Goal: Transaction & Acquisition: Purchase product/service

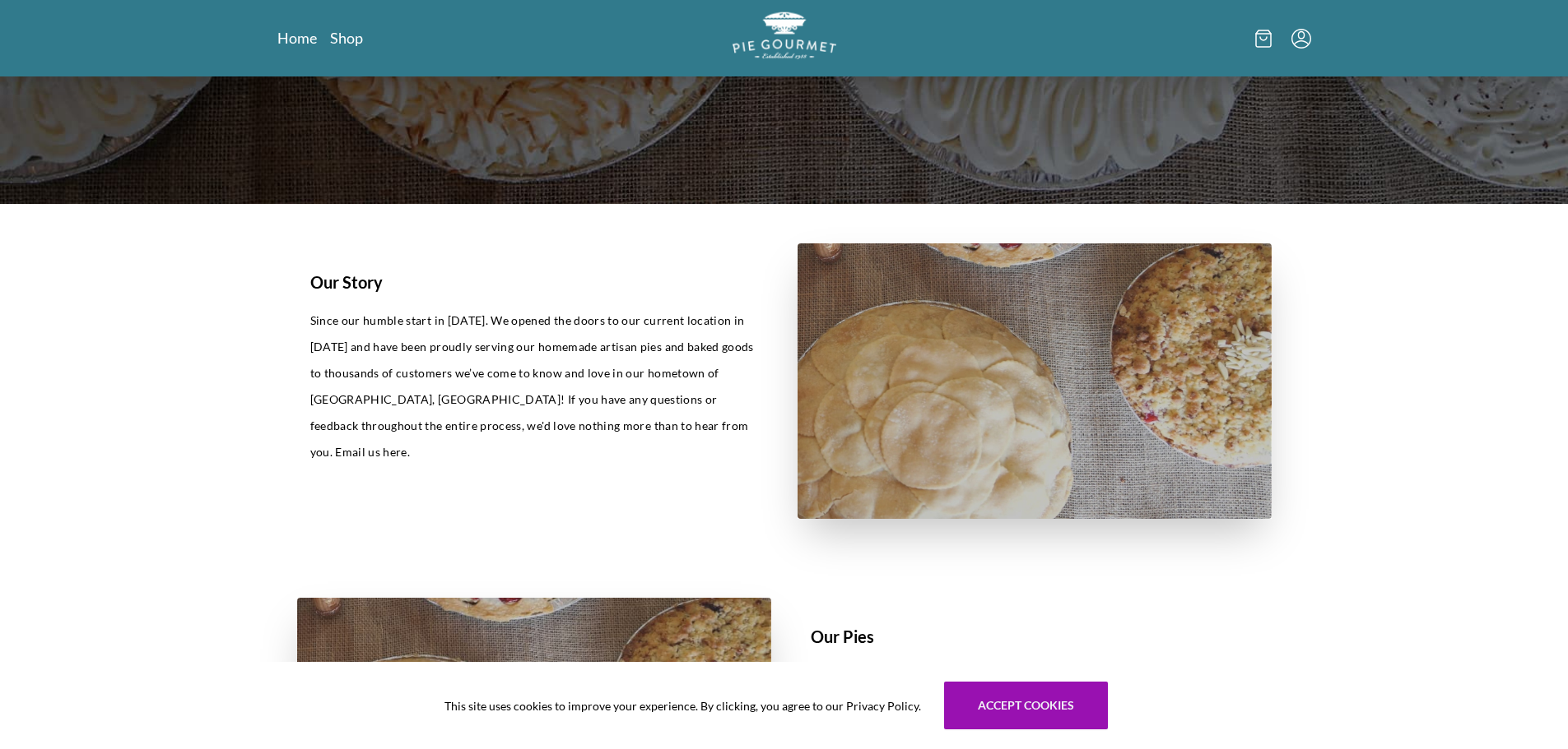
scroll to position [284, 0]
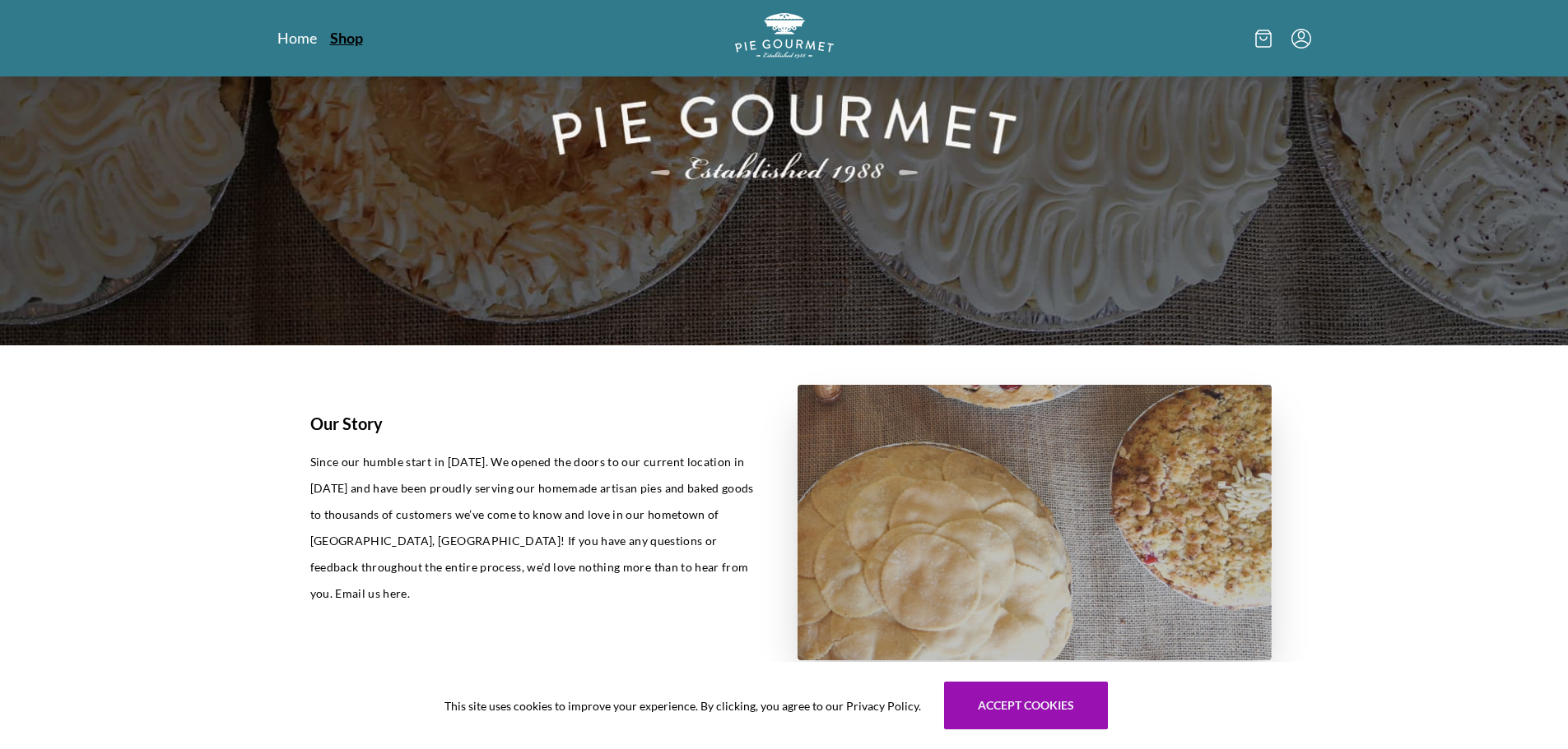
click at [333, 34] on link "Shop" at bounding box center [347, 38] width 33 height 20
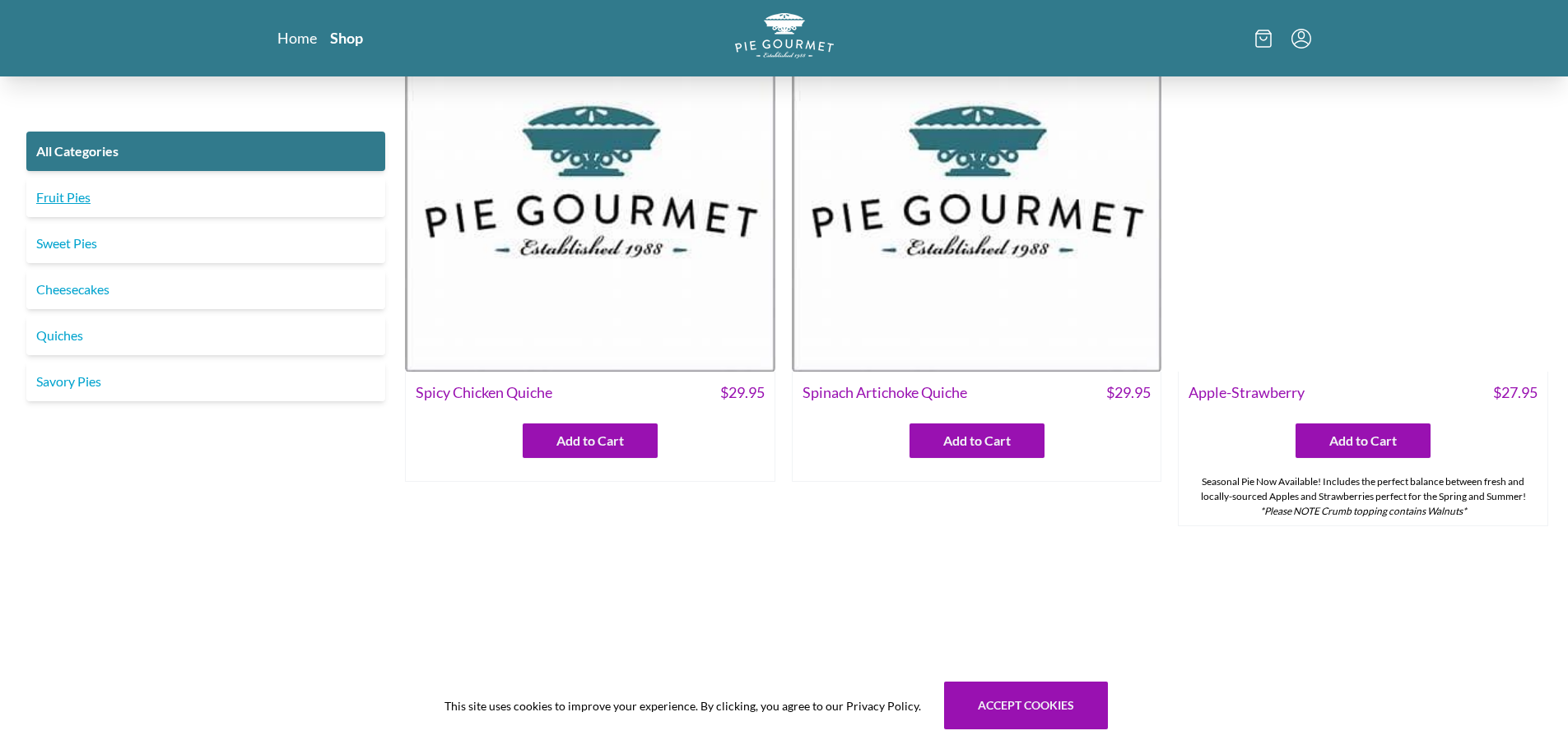
scroll to position [658, 0]
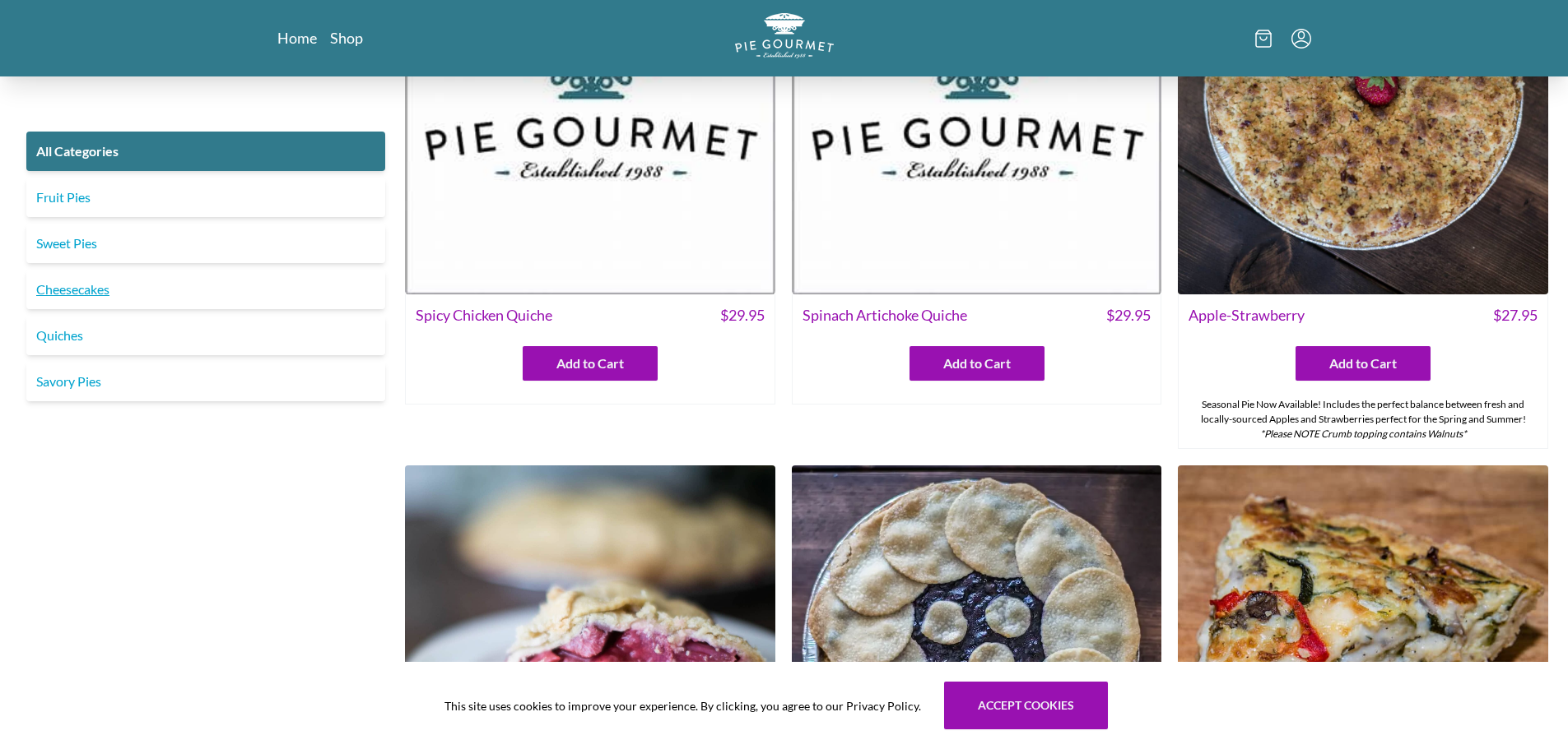
click at [78, 291] on link "Cheesecakes" at bounding box center [205, 289] width 359 height 39
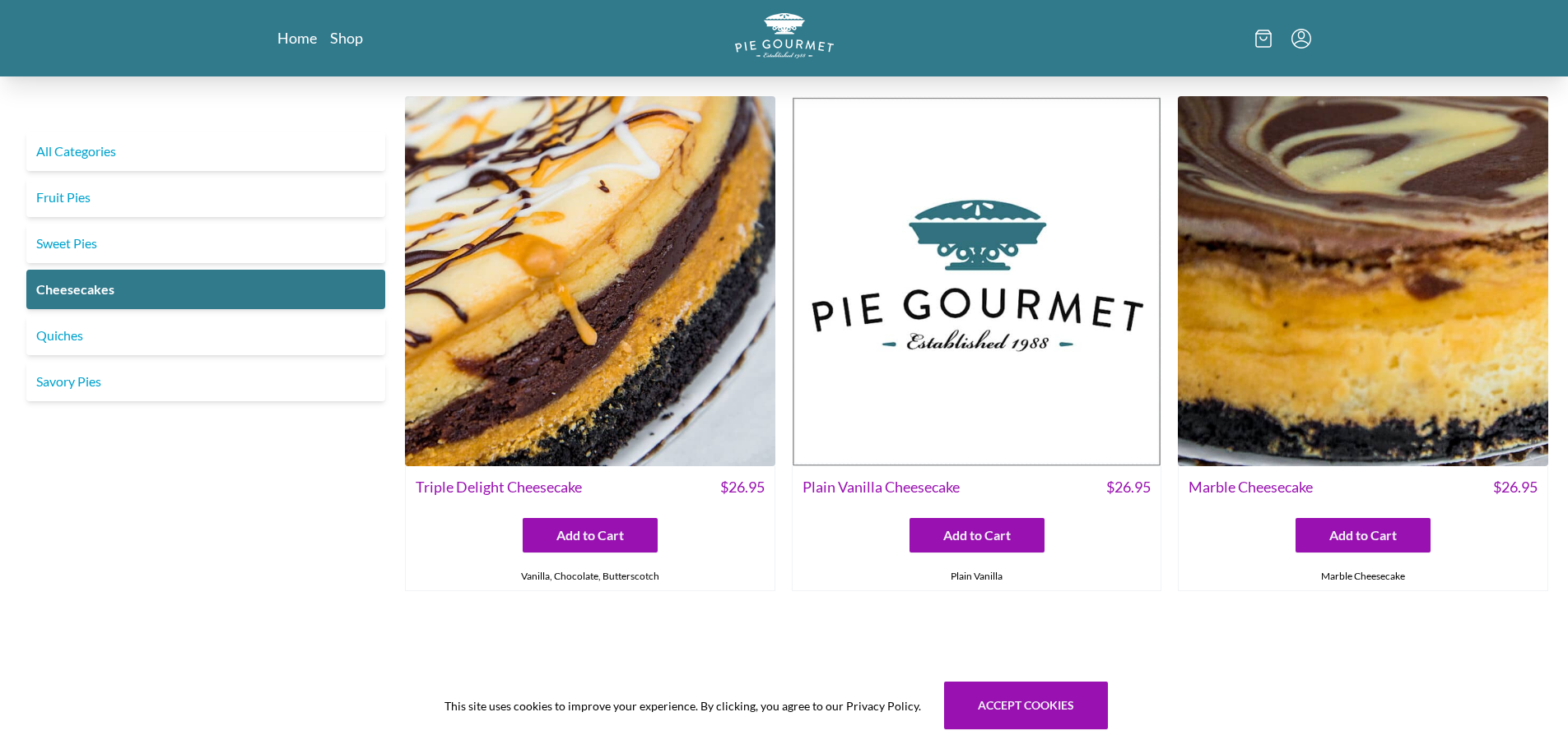
click at [1444, 201] on img at bounding box center [1362, 281] width 370 height 370
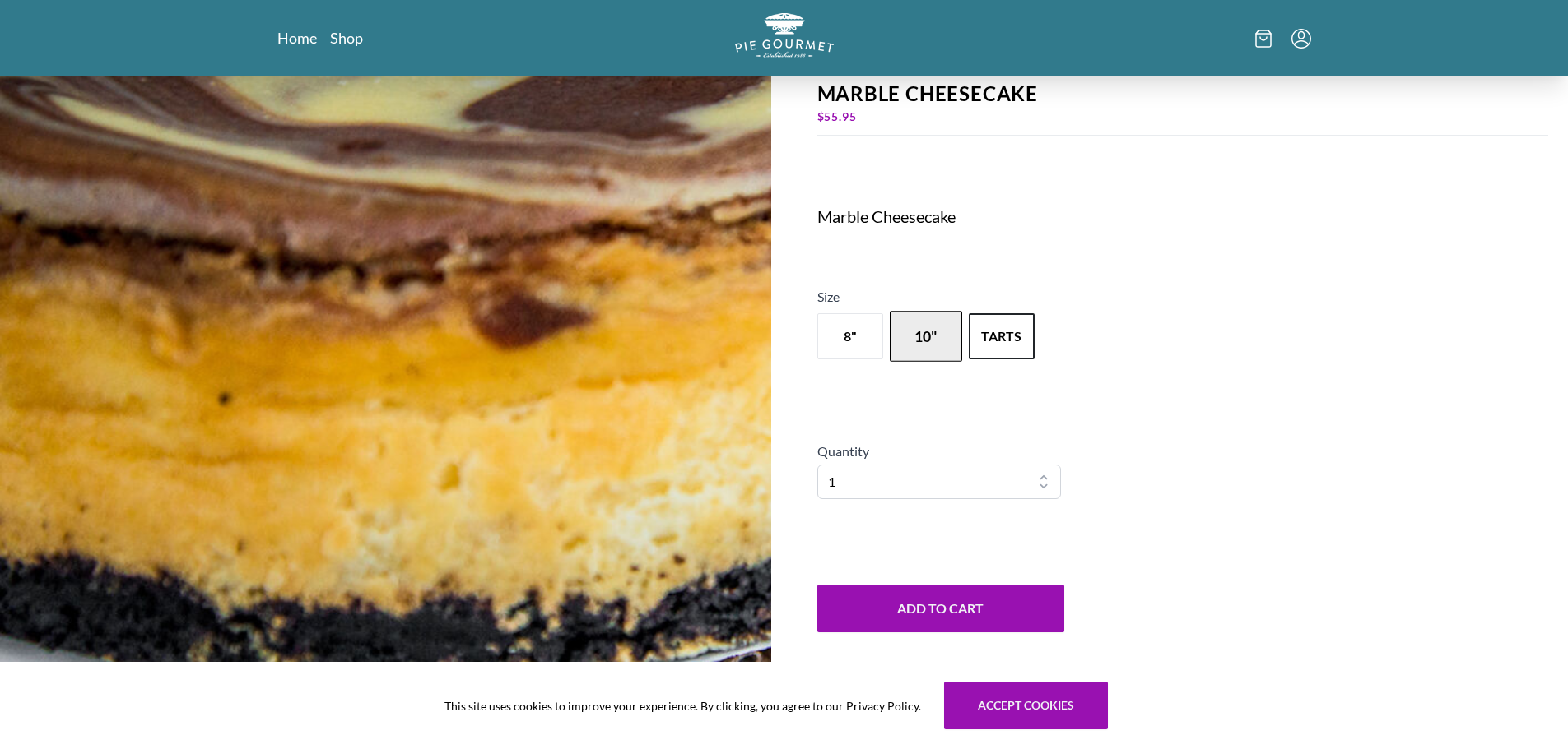
scroll to position [164, 0]
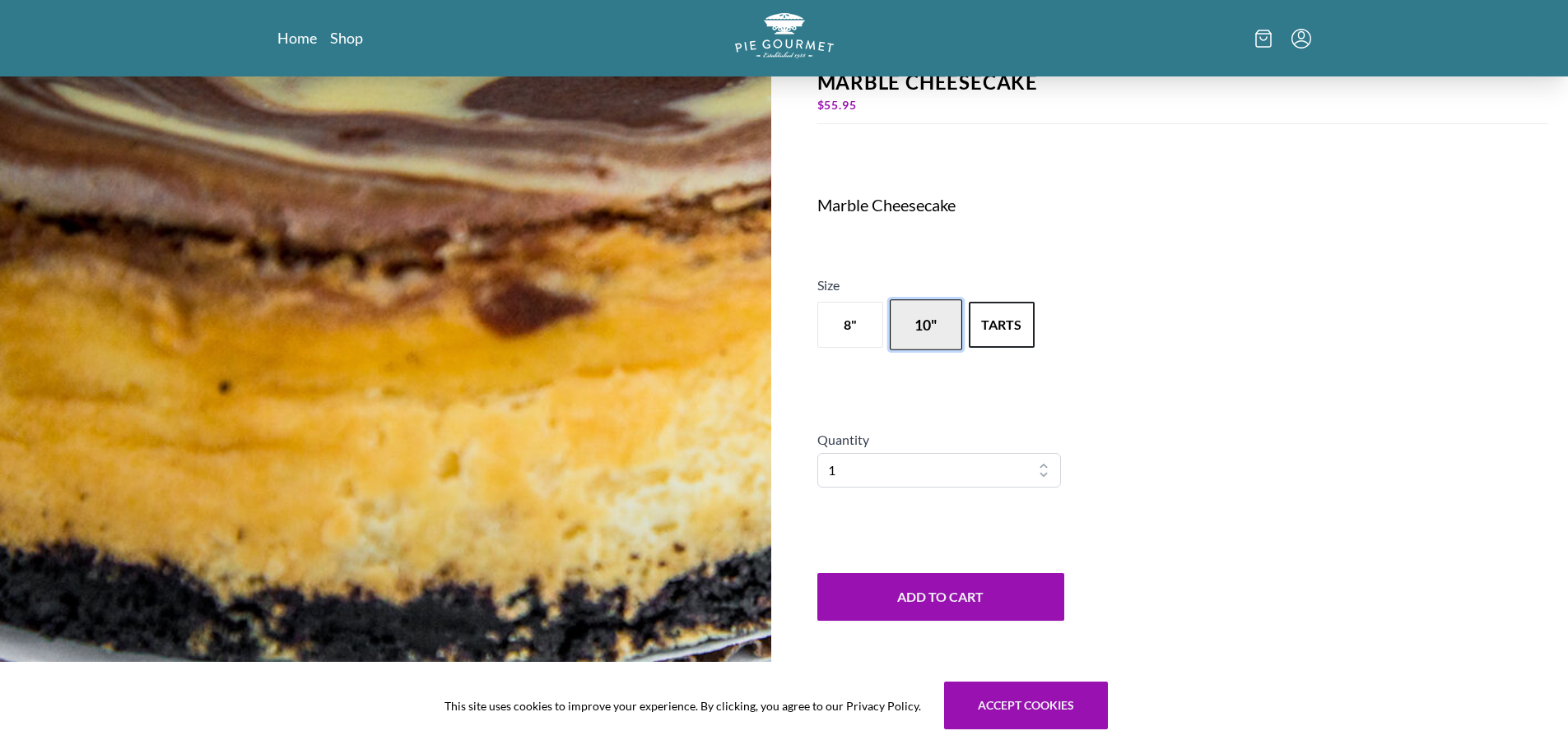
click at [918, 344] on button "10"" at bounding box center [926, 325] width 72 height 51
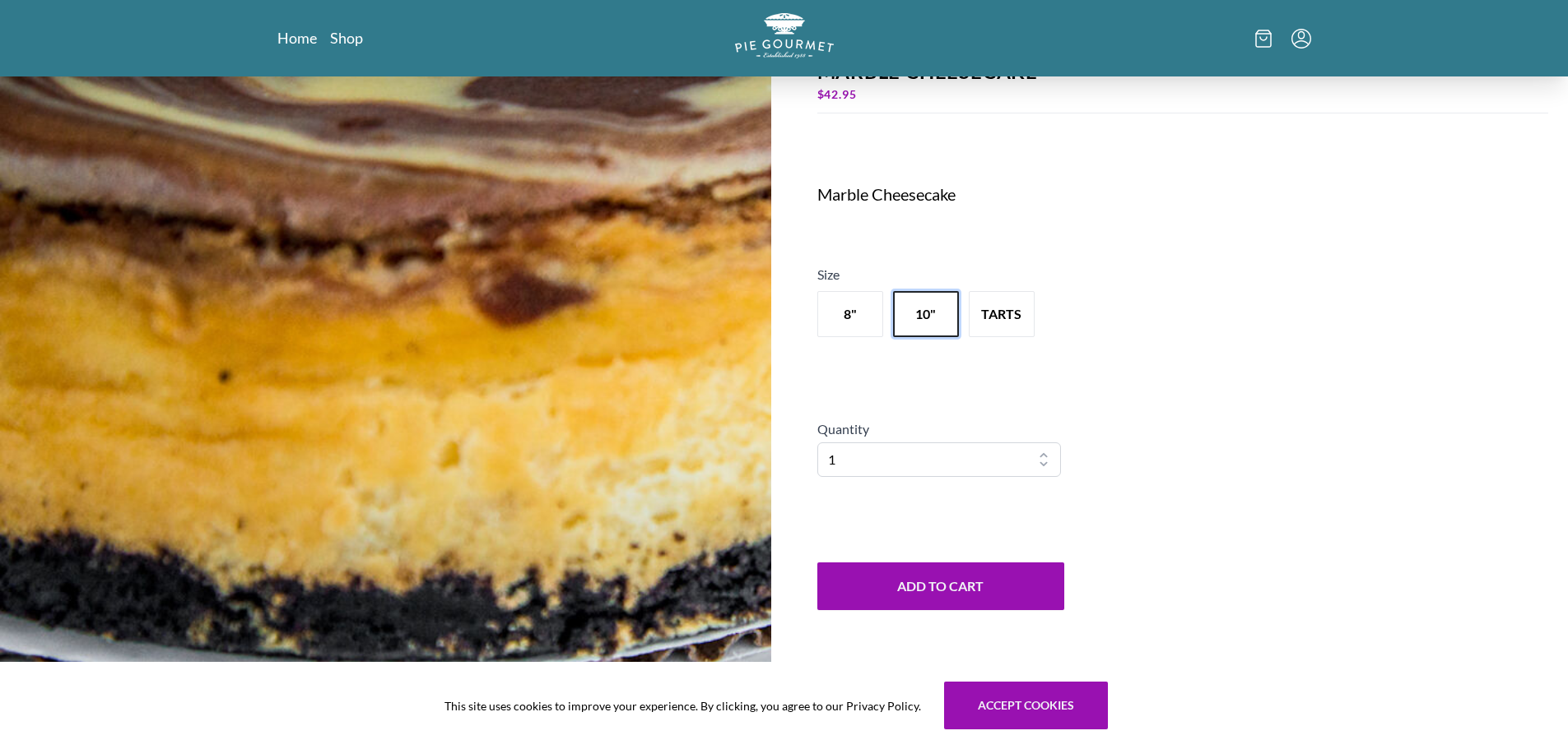
scroll to position [0, 0]
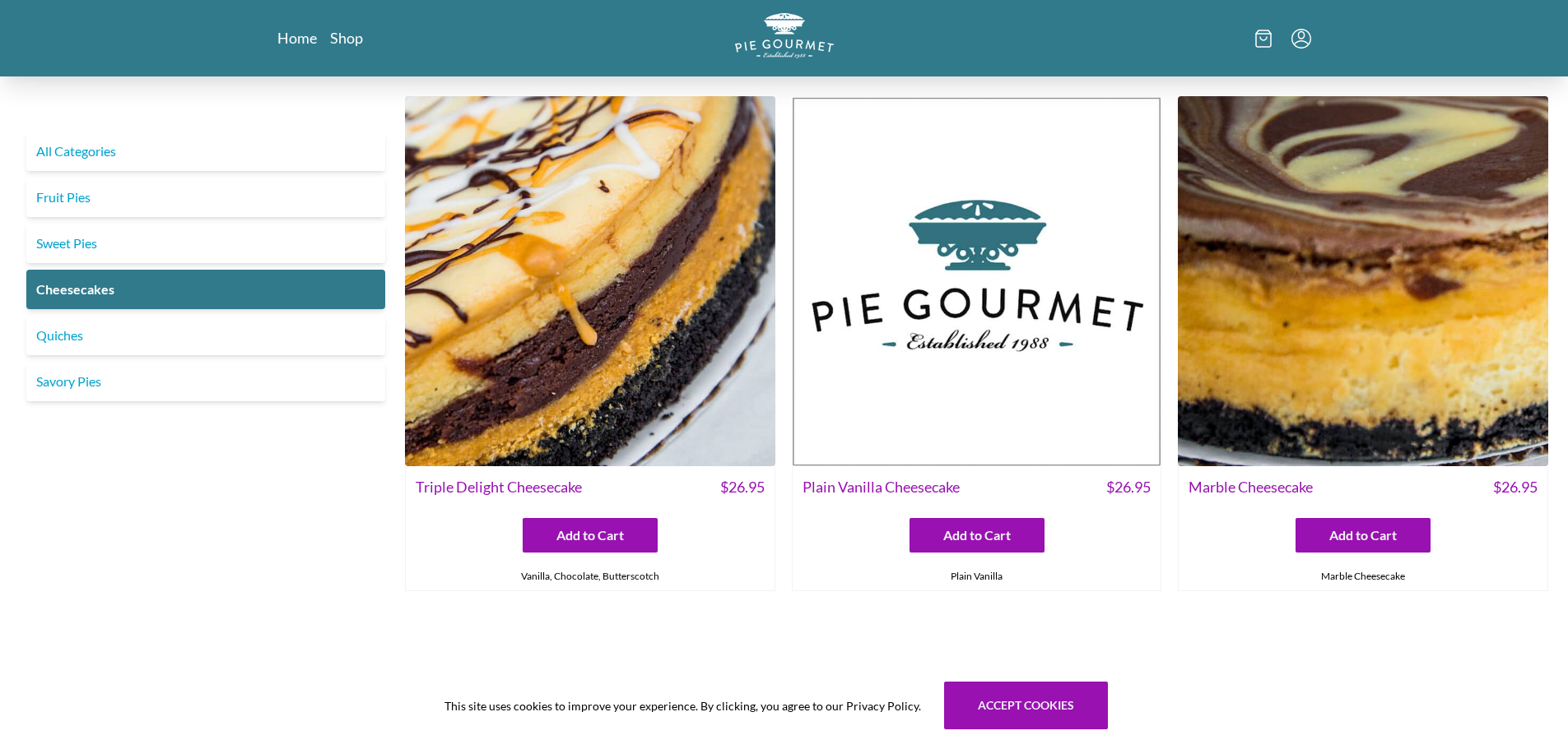
click at [1327, 398] on img at bounding box center [1362, 281] width 370 height 370
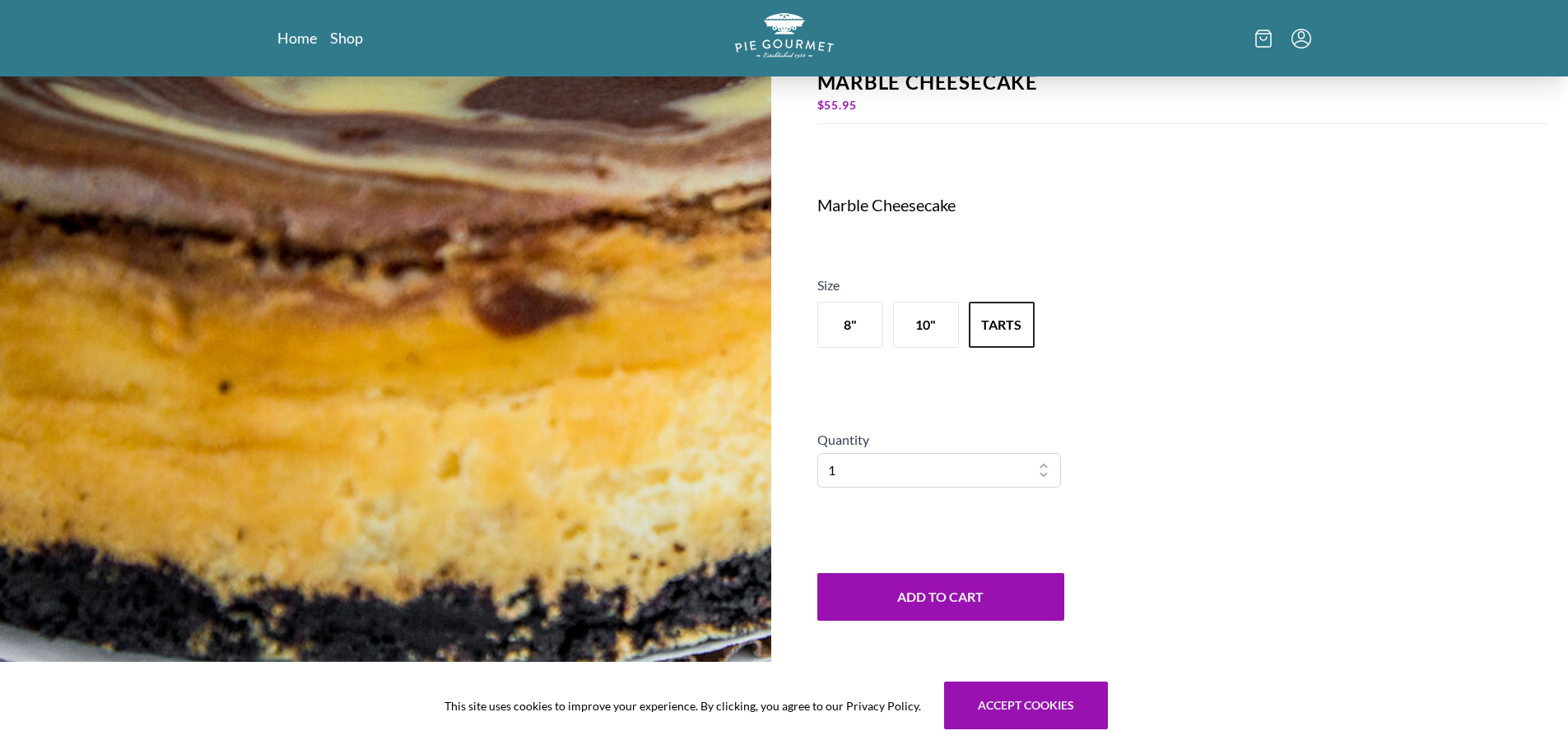
scroll to position [271, 0]
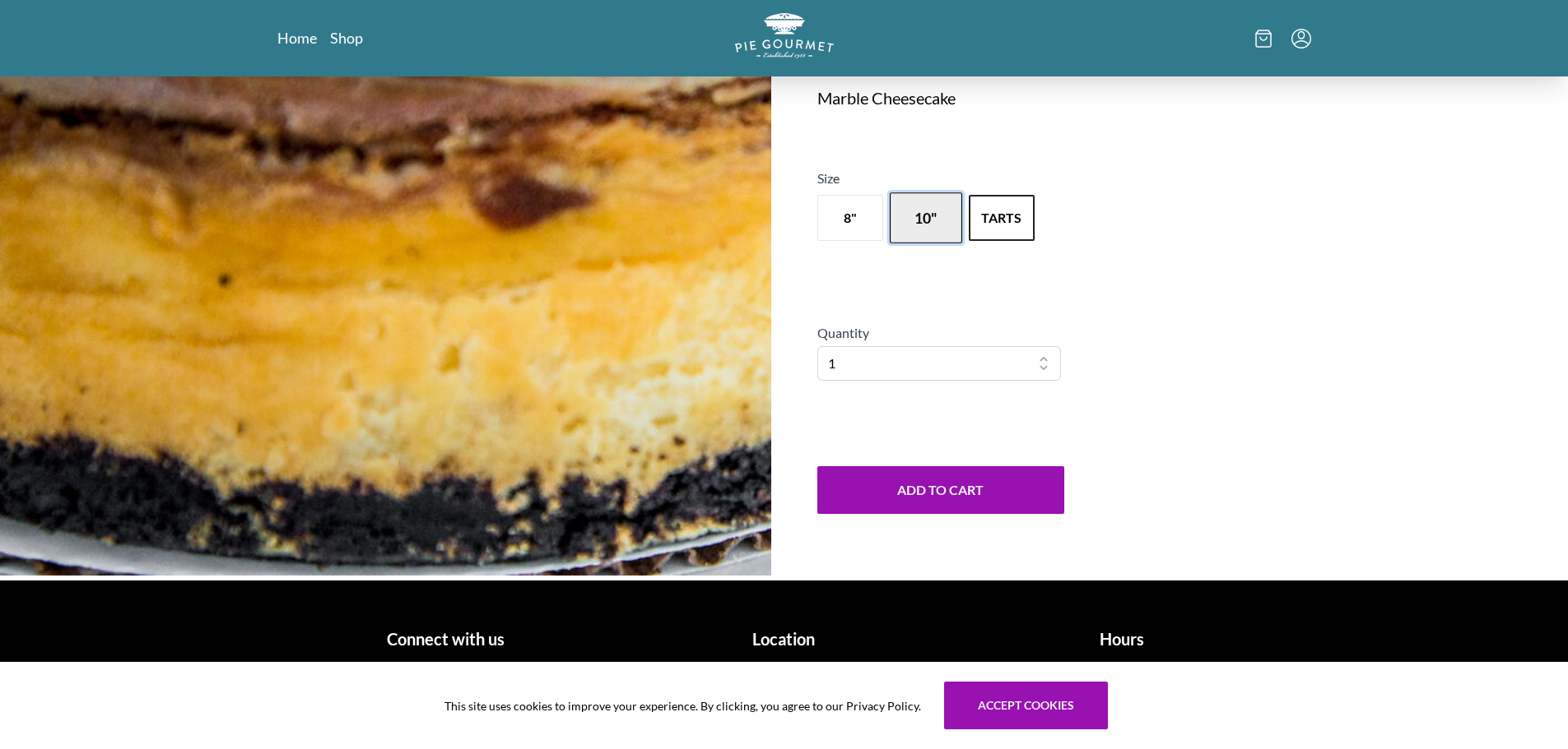
click at [933, 231] on button "10"" at bounding box center [926, 218] width 72 height 51
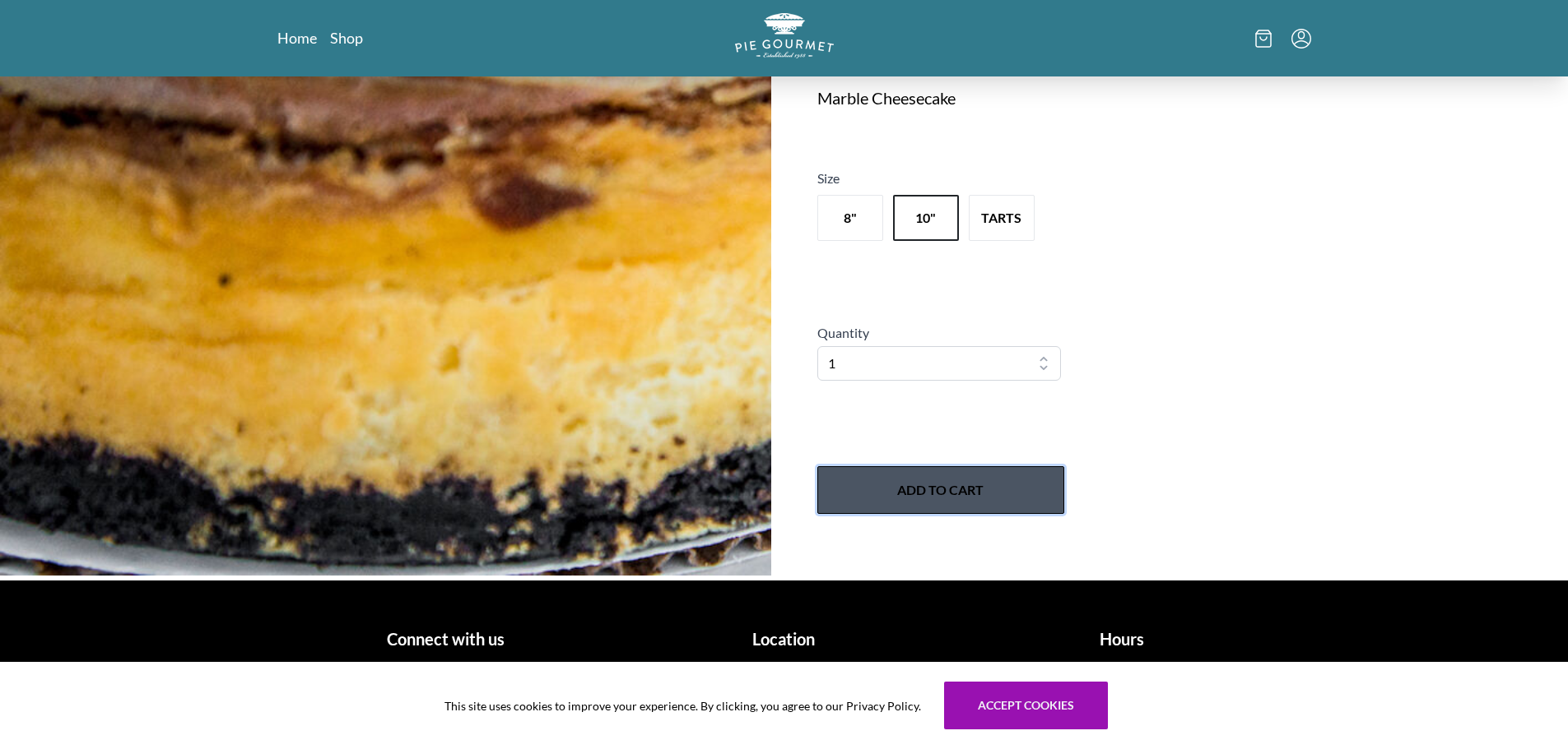
click at [1000, 475] on button "Add to Cart" at bounding box center [940, 490] width 247 height 48
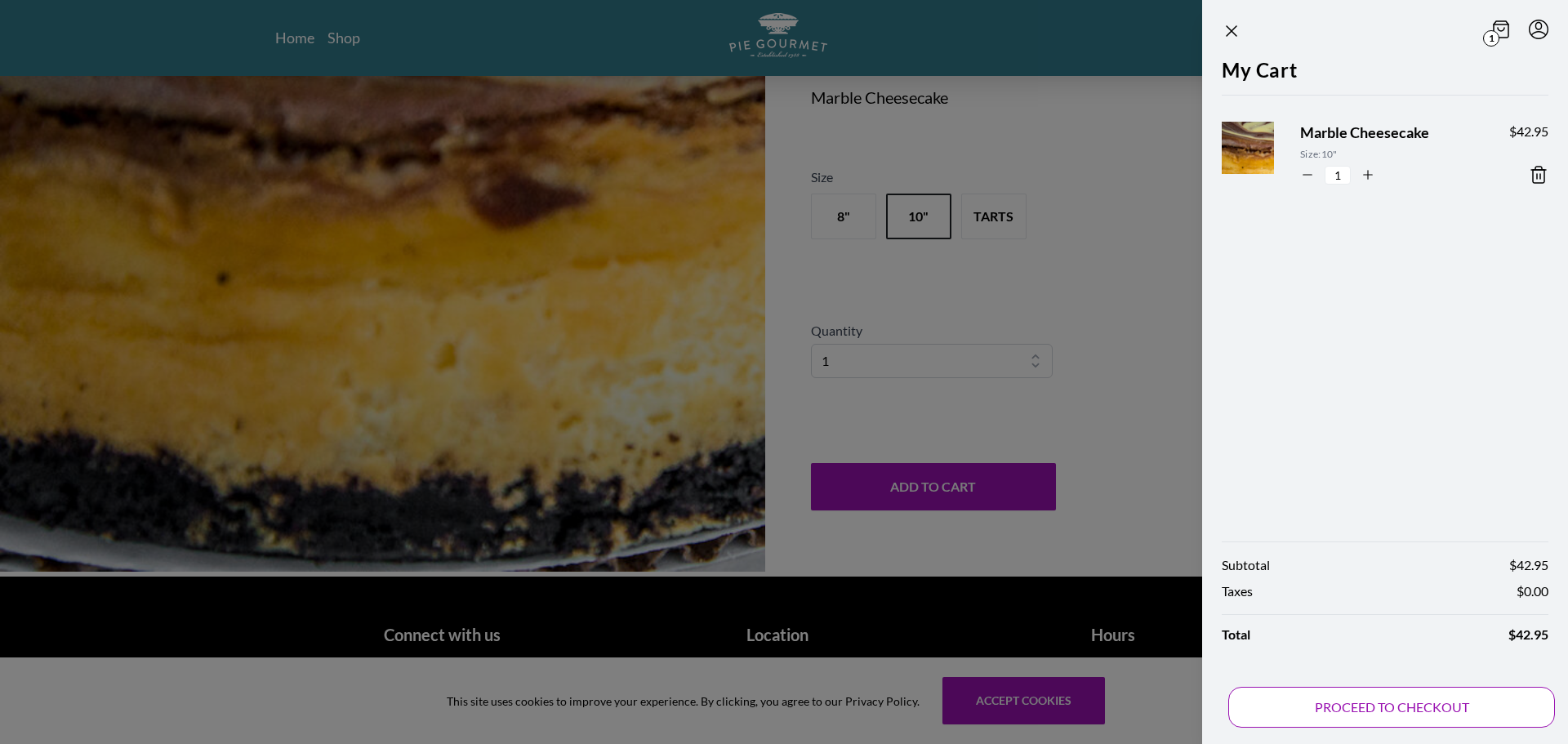
click at [1392, 699] on button "PROCEED TO CHECKOUT" at bounding box center [1392, 707] width 327 height 41
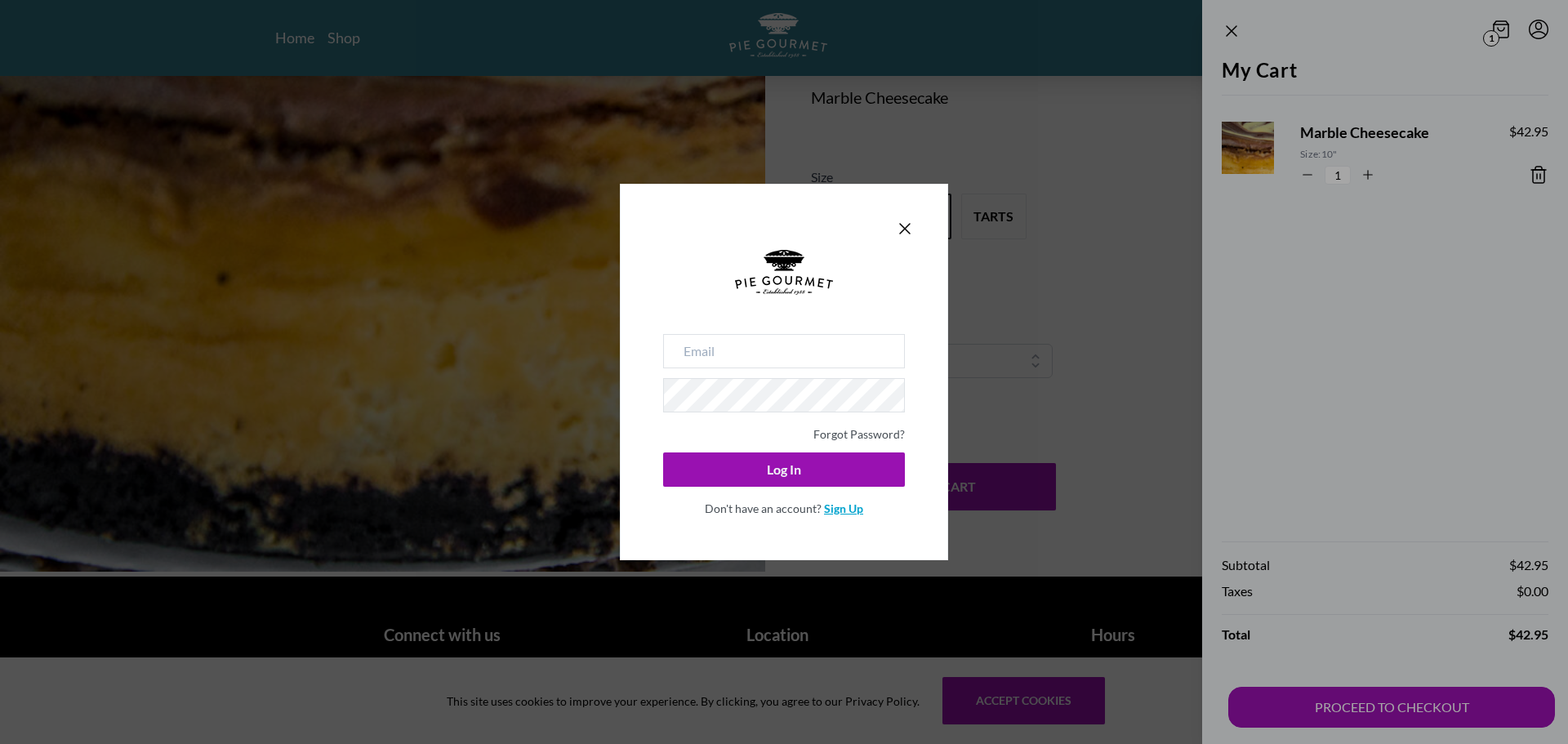
click at [848, 509] on link "Sign Up" at bounding box center [844, 508] width 39 height 14
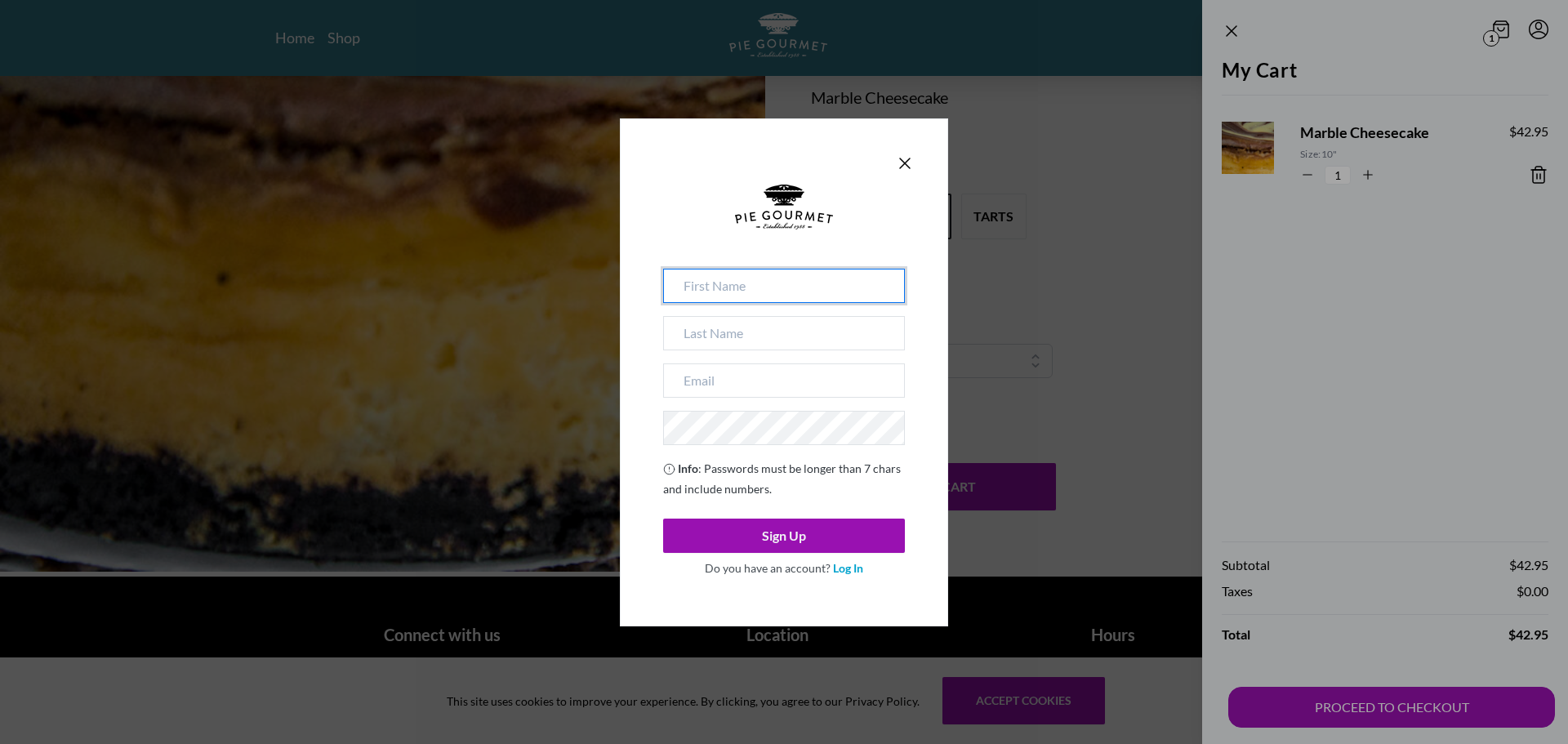
click at [707, 301] on input at bounding box center [784, 285] width 241 height 34
type input "[PERSON_NAME]"
type input "Lane"
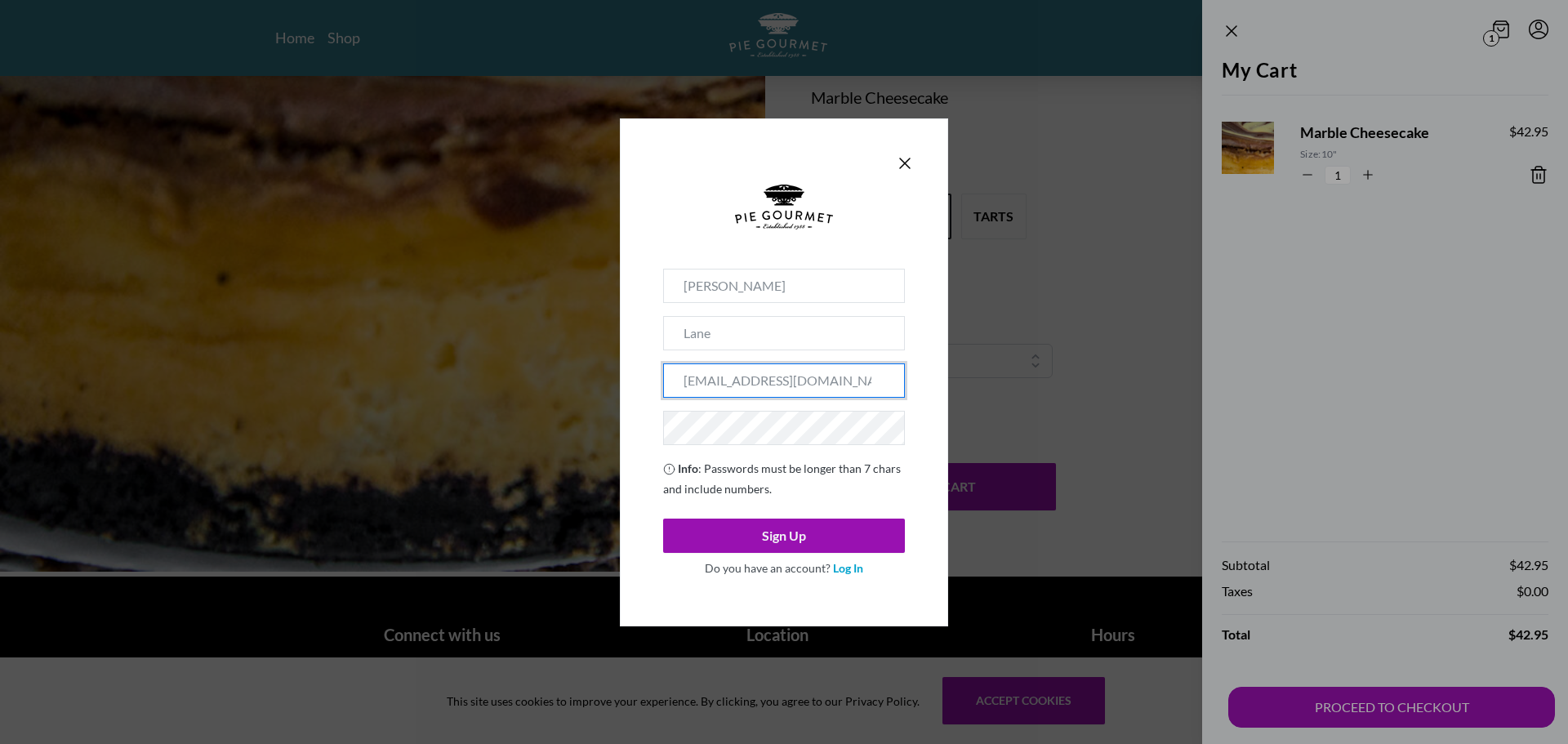
type input "[EMAIL_ADDRESS][DOMAIN_NAME]"
